Goal: Information Seeking & Learning: Learn about a topic

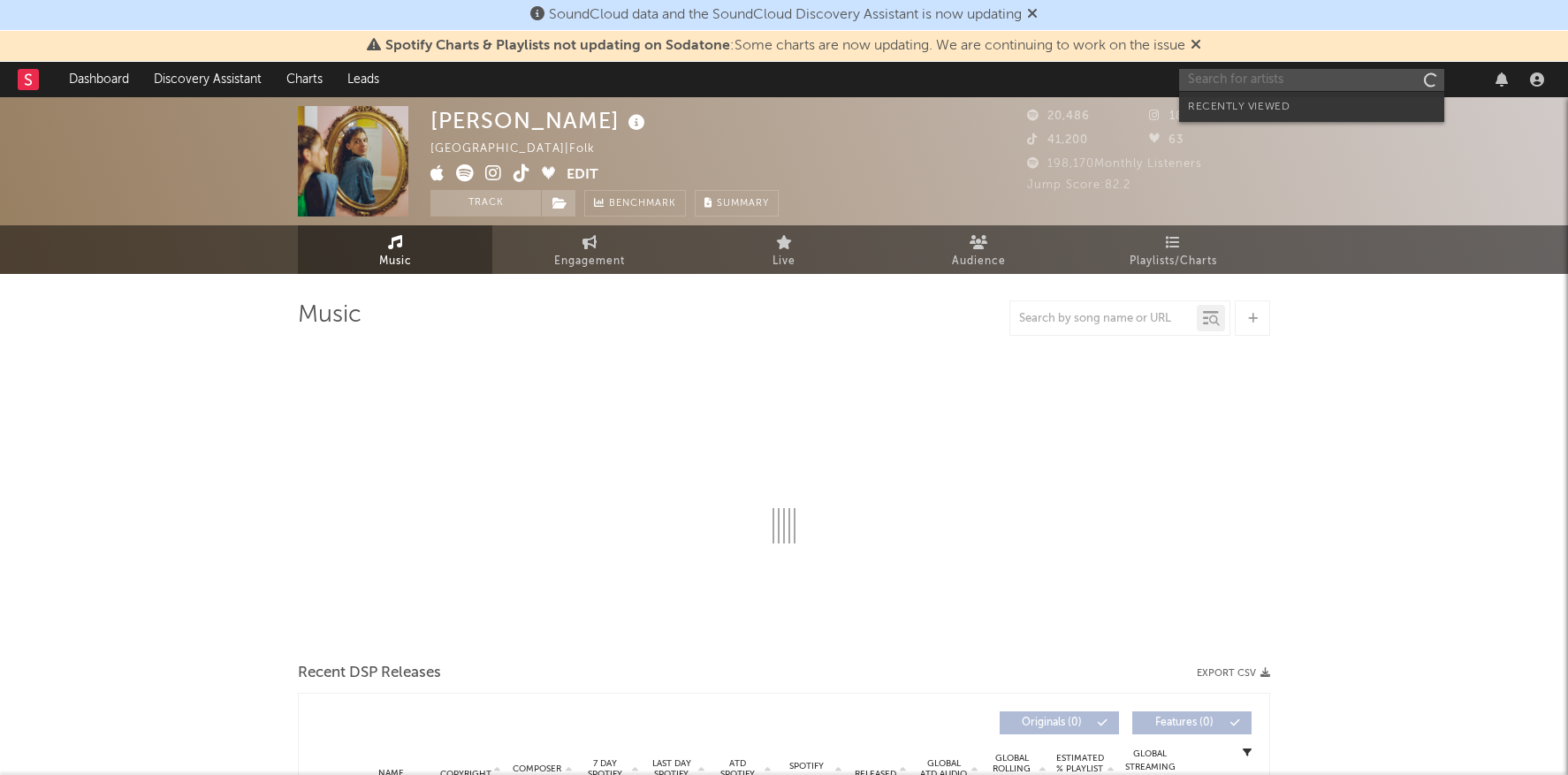
click at [1226, 74] on input "text" at bounding box center [1311, 81] width 265 height 22
type input "[PERSON_NAME]"
select select "6m"
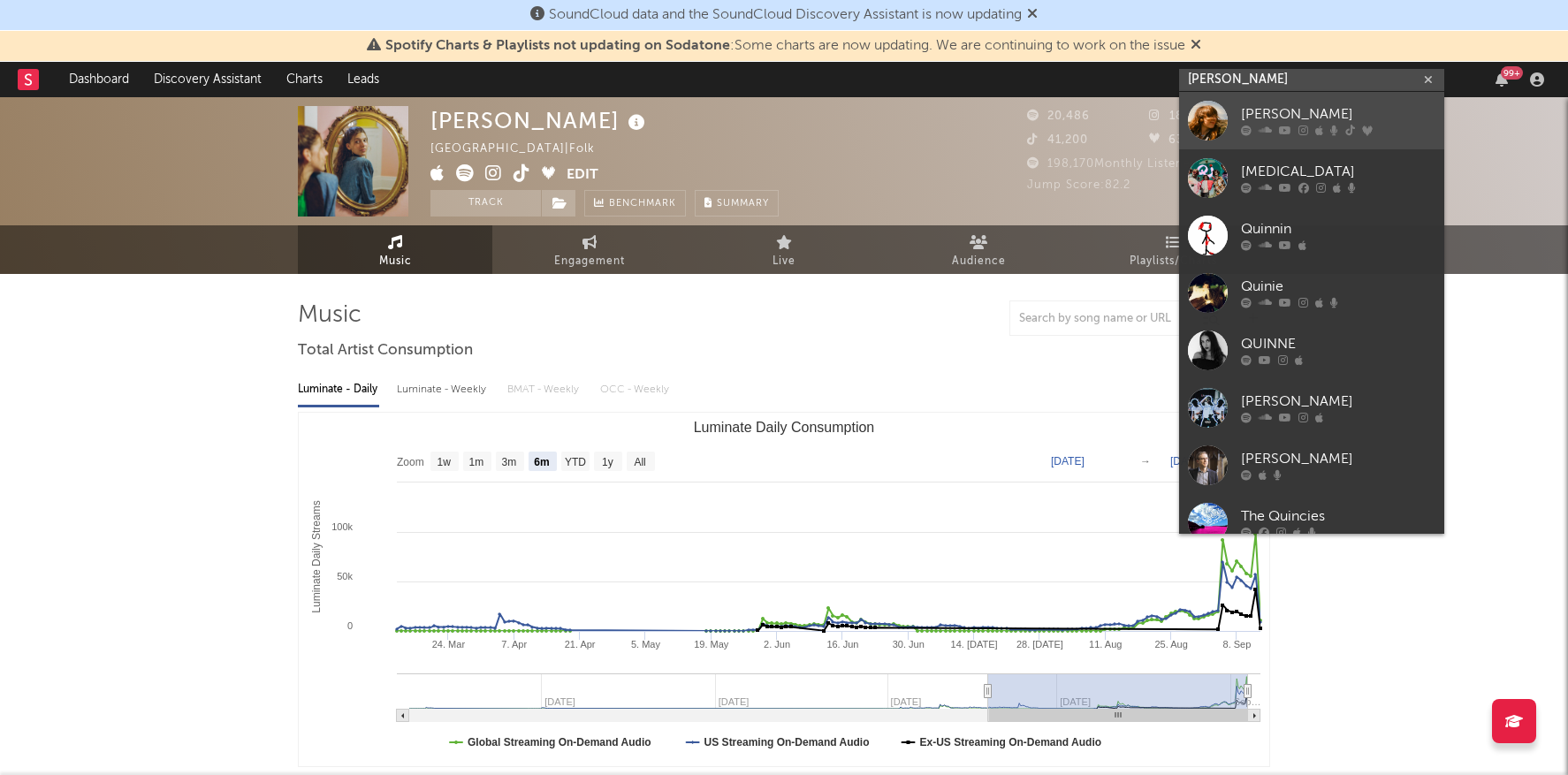
type input "[PERSON_NAME]"
click at [1288, 106] on div "[PERSON_NAME]" at bounding box center [1338, 114] width 195 height 22
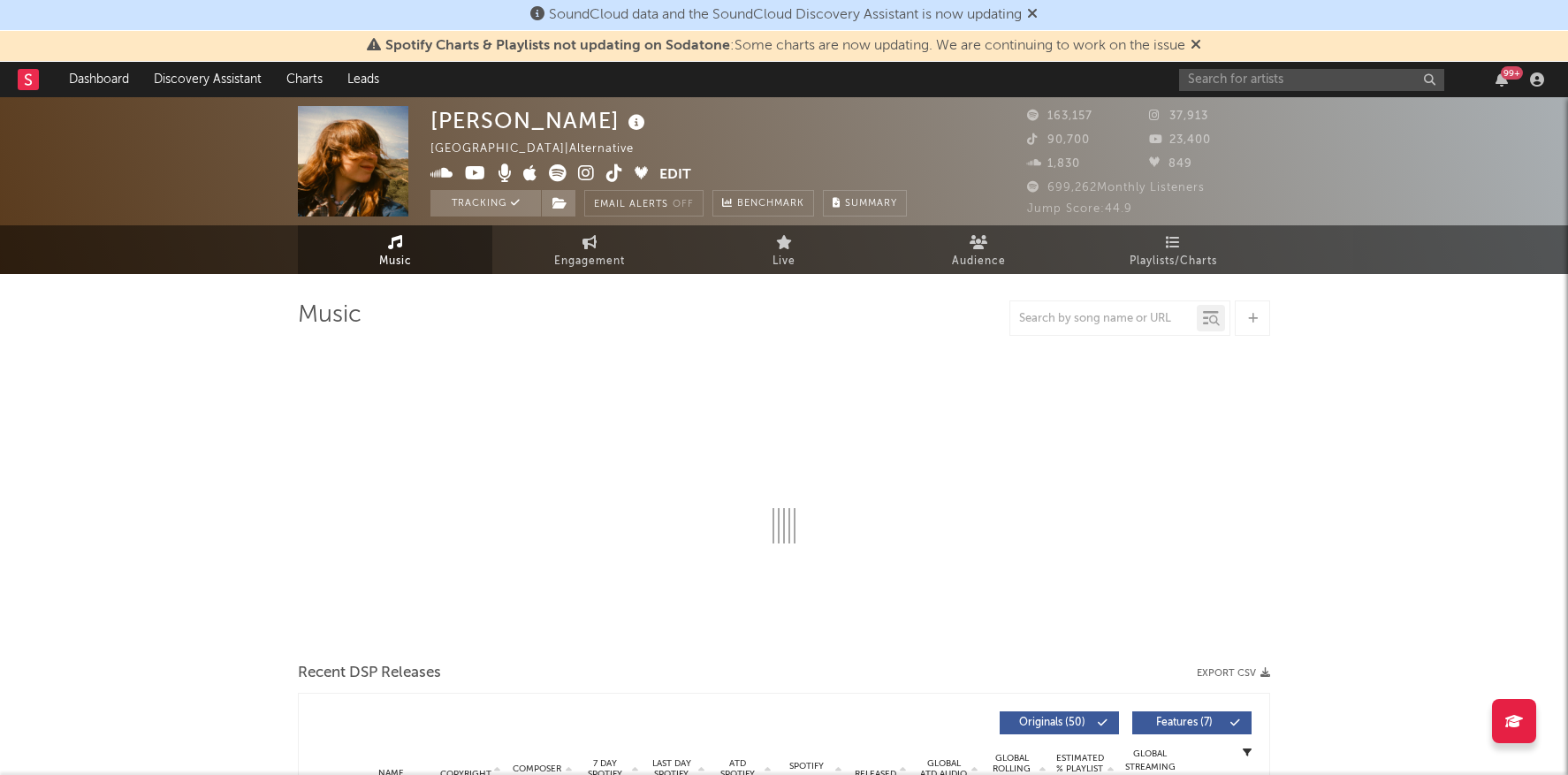
select select "6m"
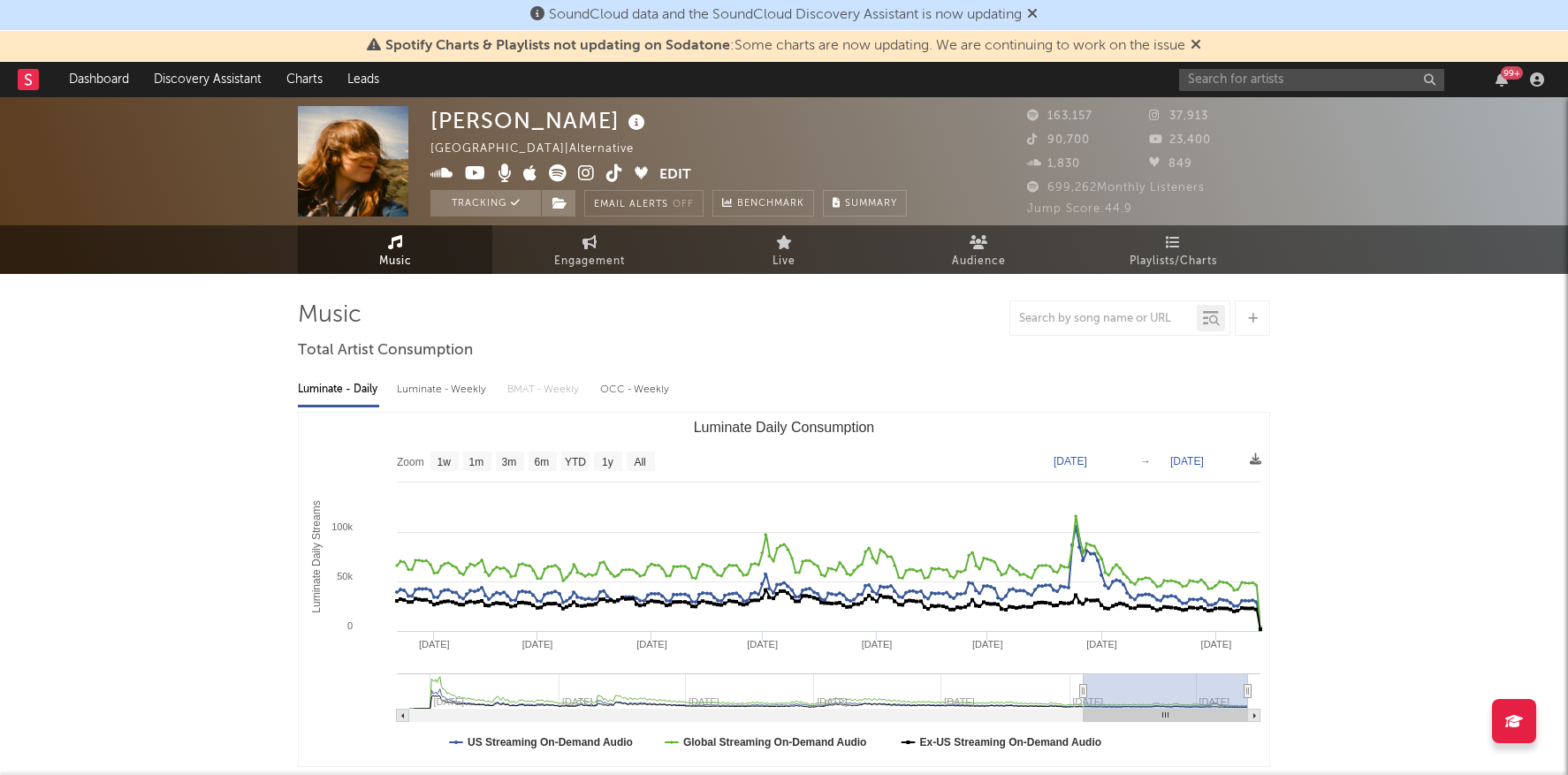
drag, startPoint x: 1116, startPoint y: 696, endPoint x: 1083, endPoint y: 696, distance: 33.0
click at [1083, 696] on icon "Luminate Daily Consumption" at bounding box center [1084, 692] width 7 height 13
type input "[DATE]"
